Goal: Task Accomplishment & Management: Complete application form

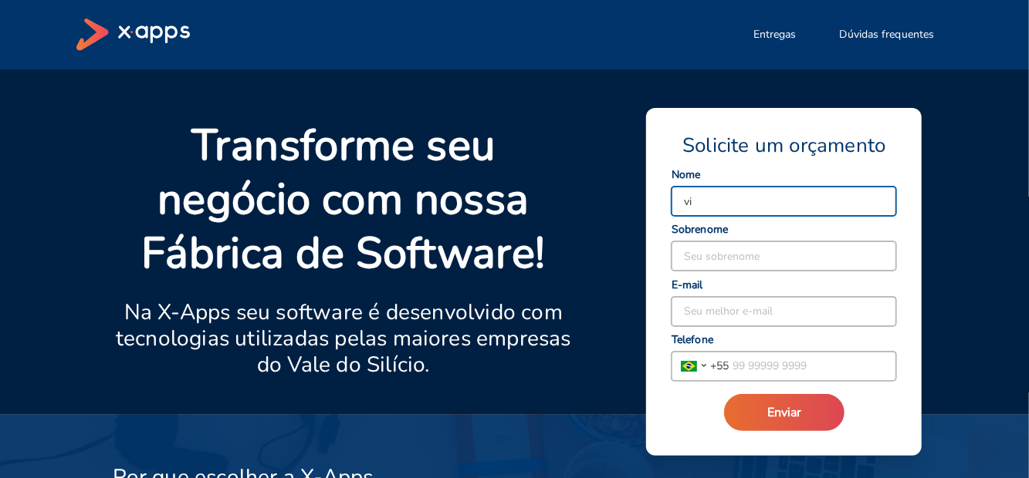
type input "v"
type input "Filipe"
click at [713, 260] on input at bounding box center [783, 256] width 225 height 29
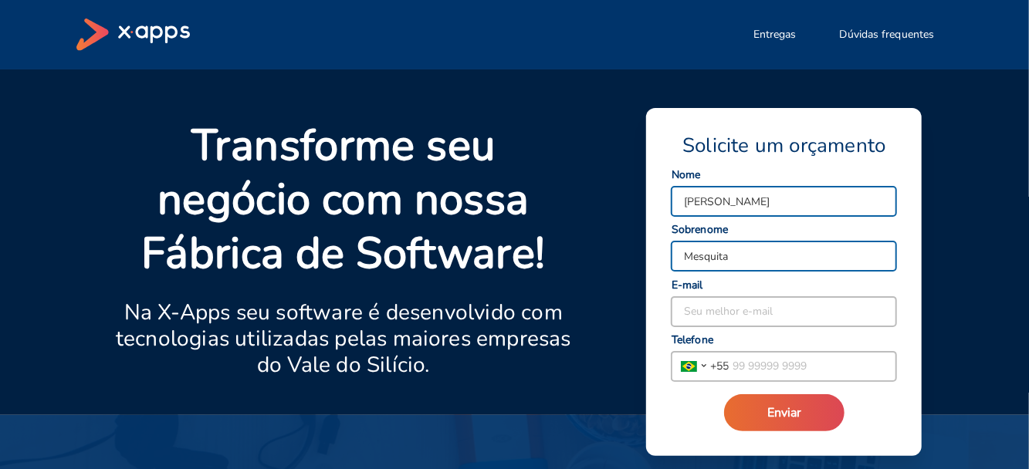
type input "Mesquita"
click at [690, 306] on input at bounding box center [783, 311] width 225 height 29
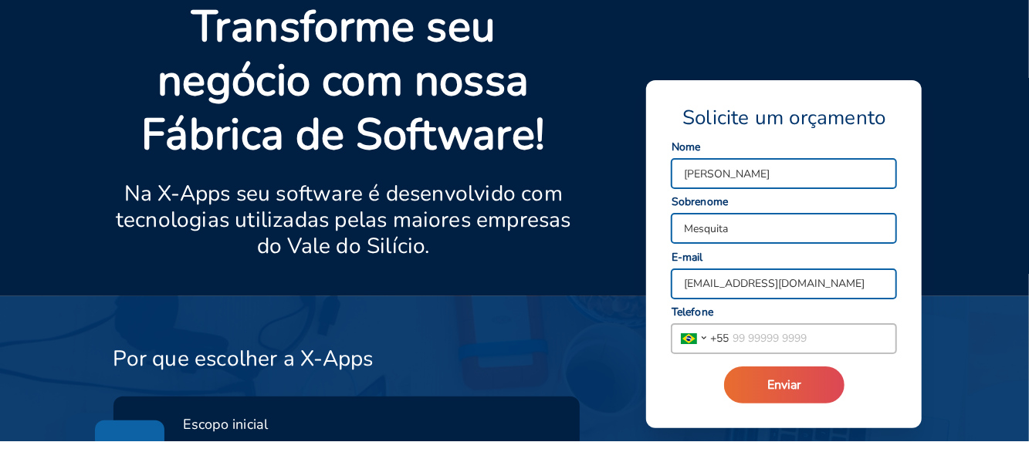
scroll to position [158, 0]
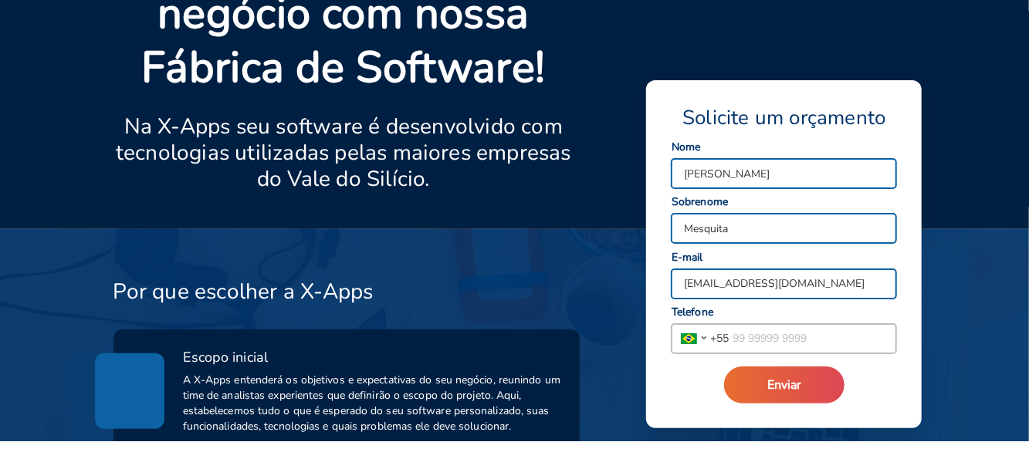
type input "fehdocorte193@gmail.com"
click at [737, 366] on input "tel" at bounding box center [811, 366] width 167 height 29
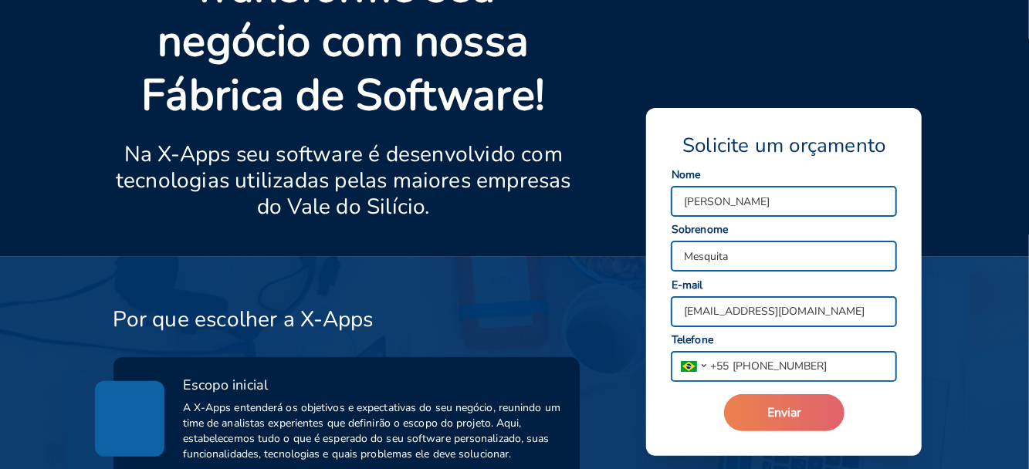
type input "(11) 4985-8250"
click at [805, 409] on button "Enviar" at bounding box center [784, 412] width 120 height 37
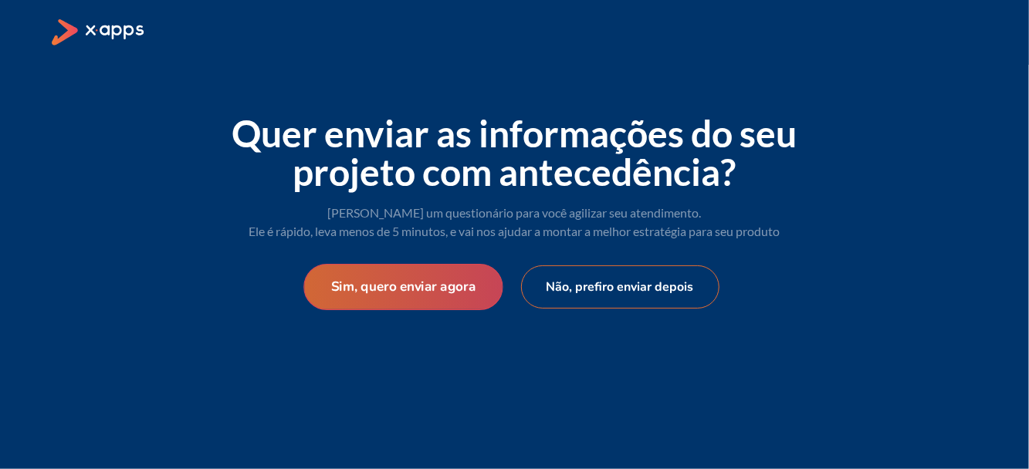
click at [448, 289] on button "Sim, quero enviar agora" at bounding box center [402, 287] width 199 height 46
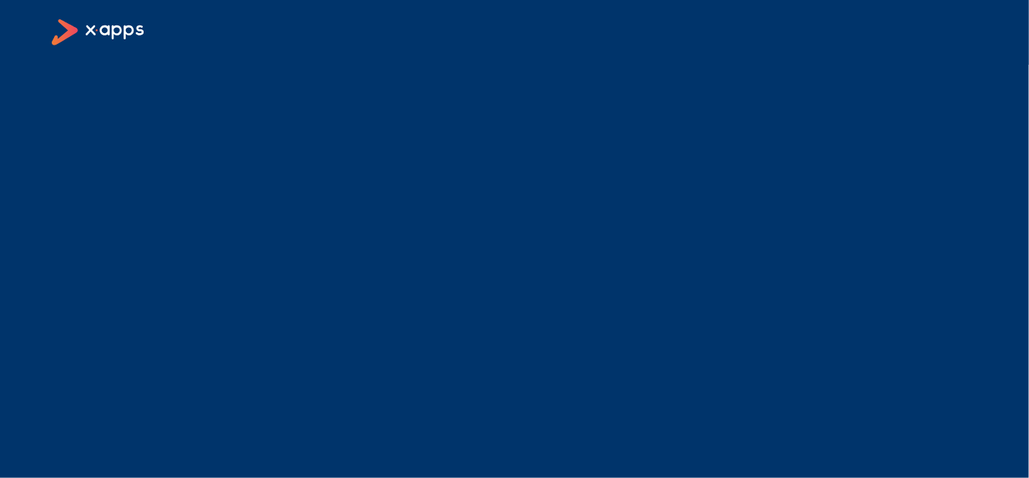
scroll to position [1, 0]
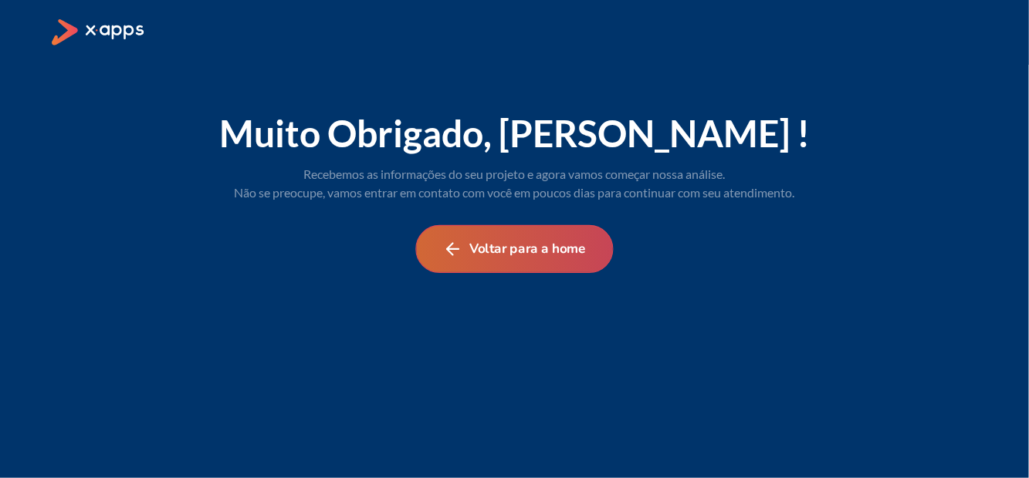
click at [451, 255] on icon at bounding box center [453, 249] width 20 height 20
